Goal: Obtain resource: Obtain resource

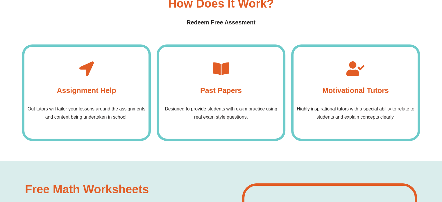
scroll to position [2046, 0]
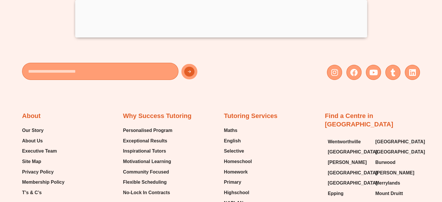
scroll to position [2044, 0]
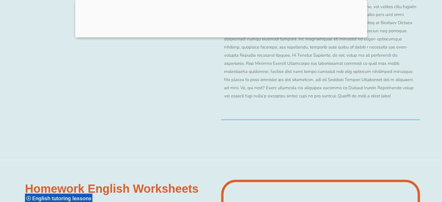
scroll to position [5487, 0]
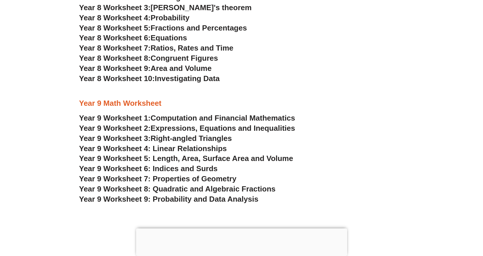
scroll to position [2030, 0]
